Goal: Register for event/course

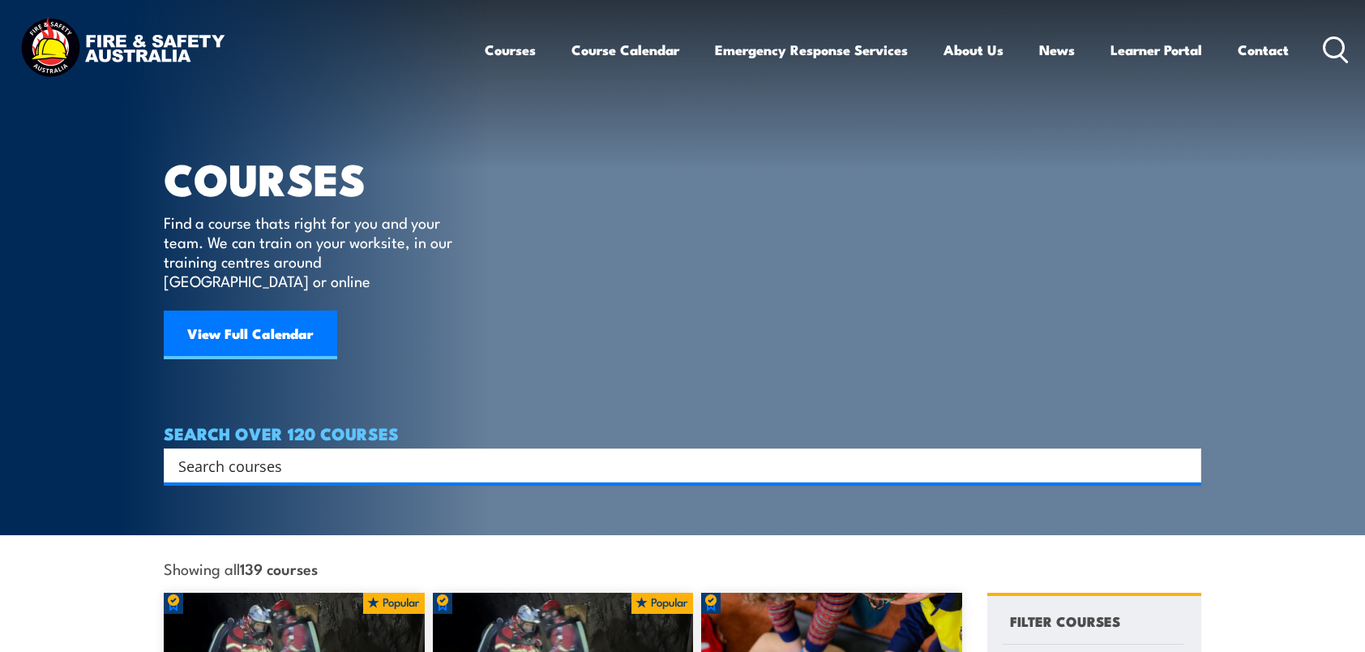
click at [343, 453] on input "Search input" at bounding box center [671, 465] width 987 height 24
type input "Chief Fire Warden"
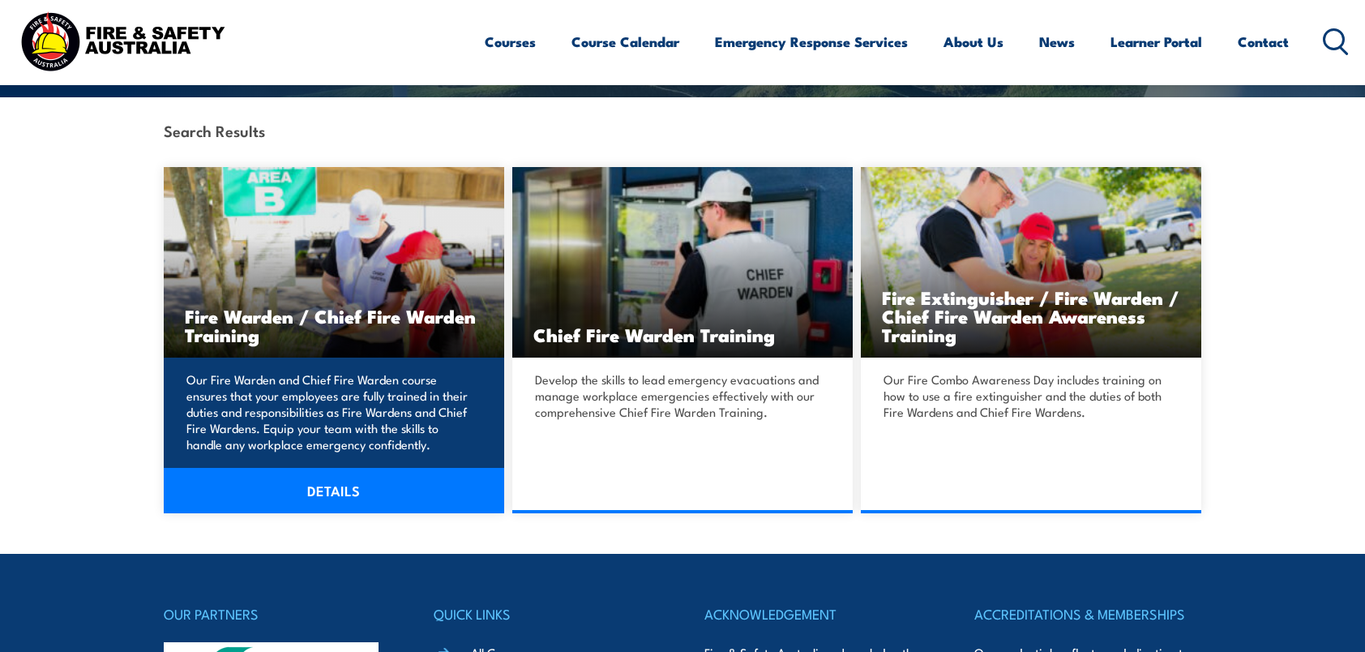
scroll to position [432, 0]
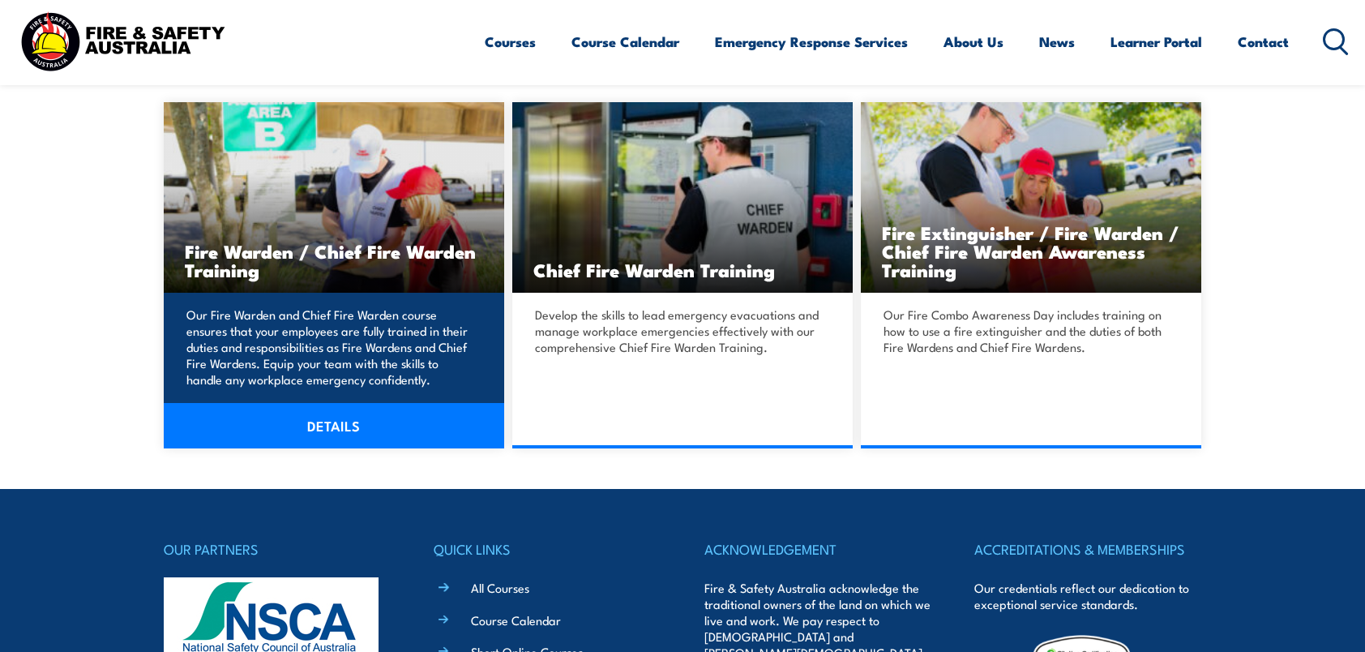
click at [332, 430] on link "DETAILS" at bounding box center [334, 425] width 340 height 45
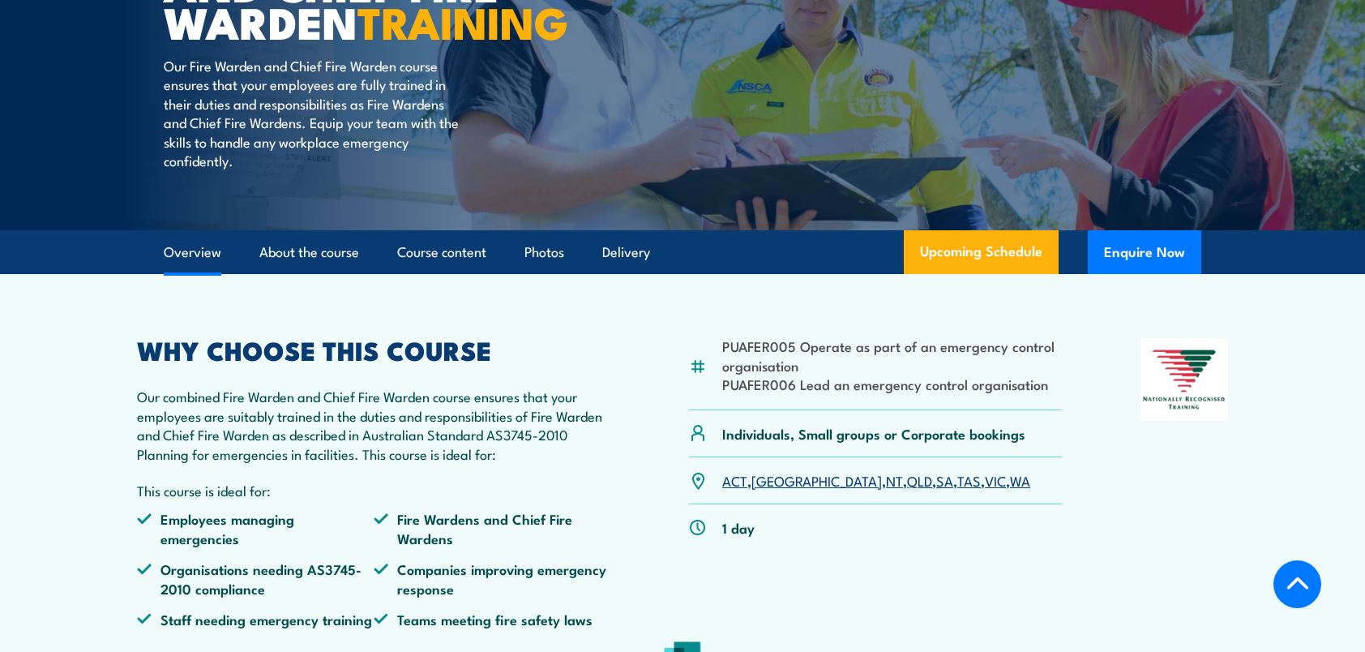
scroll to position [378, 0]
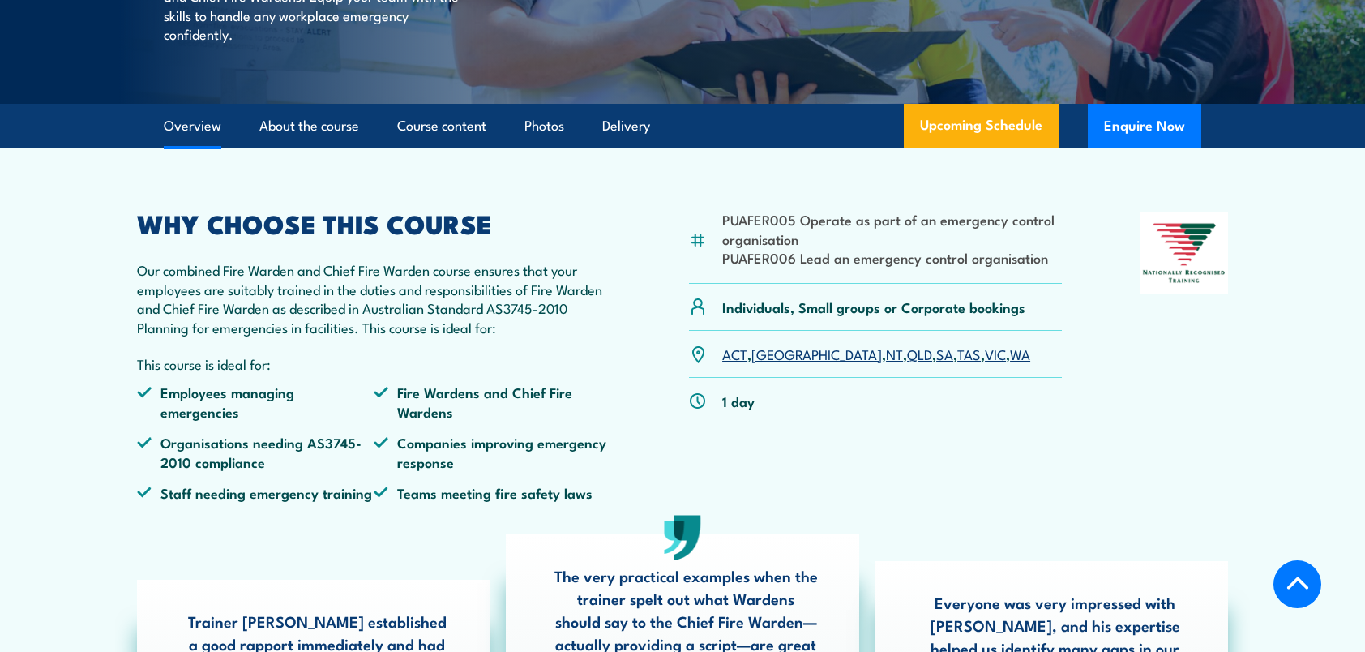
click at [907, 363] on link "QLD" at bounding box center [919, 353] width 25 height 19
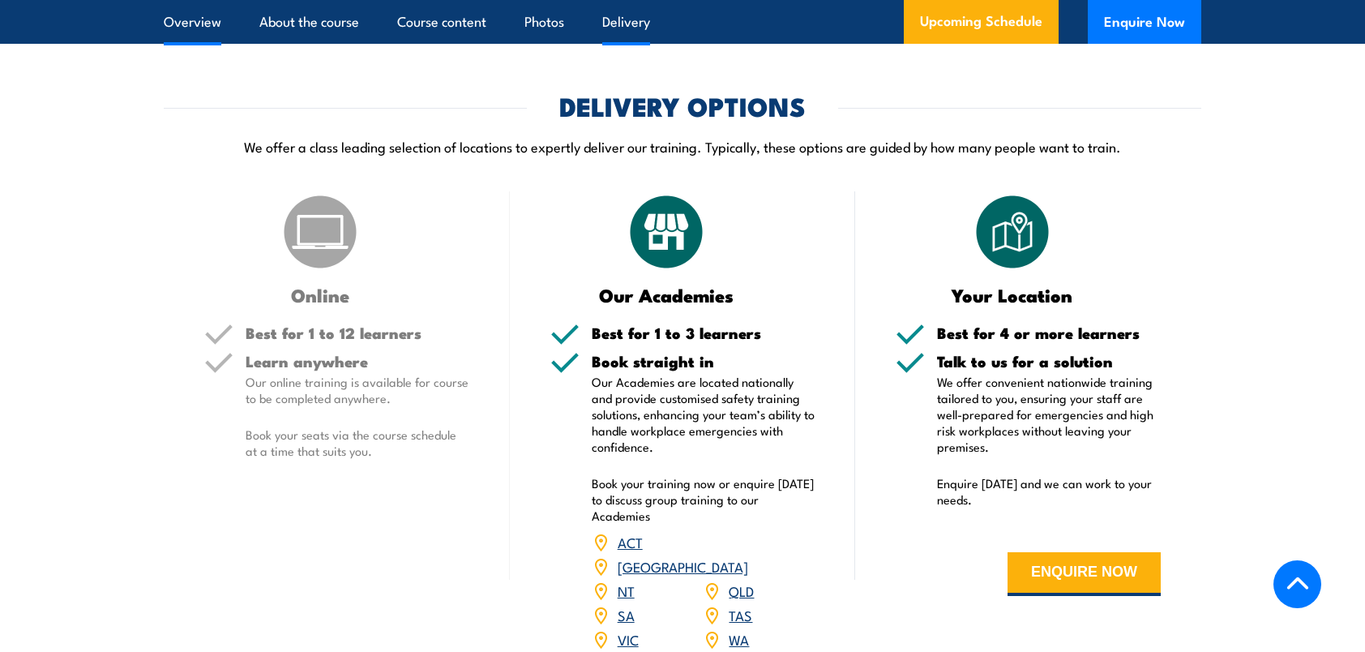
scroll to position [2114, 0]
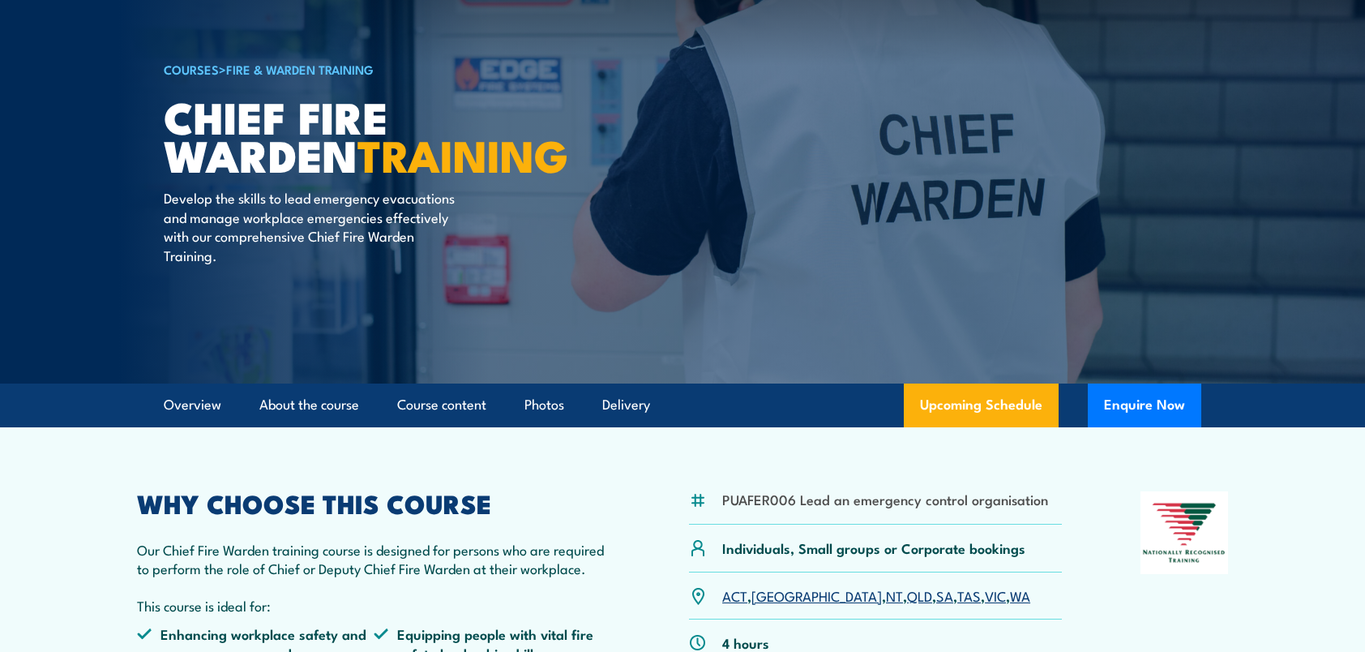
scroll to position [53, 0]
